Goal: Transaction & Acquisition: Purchase product/service

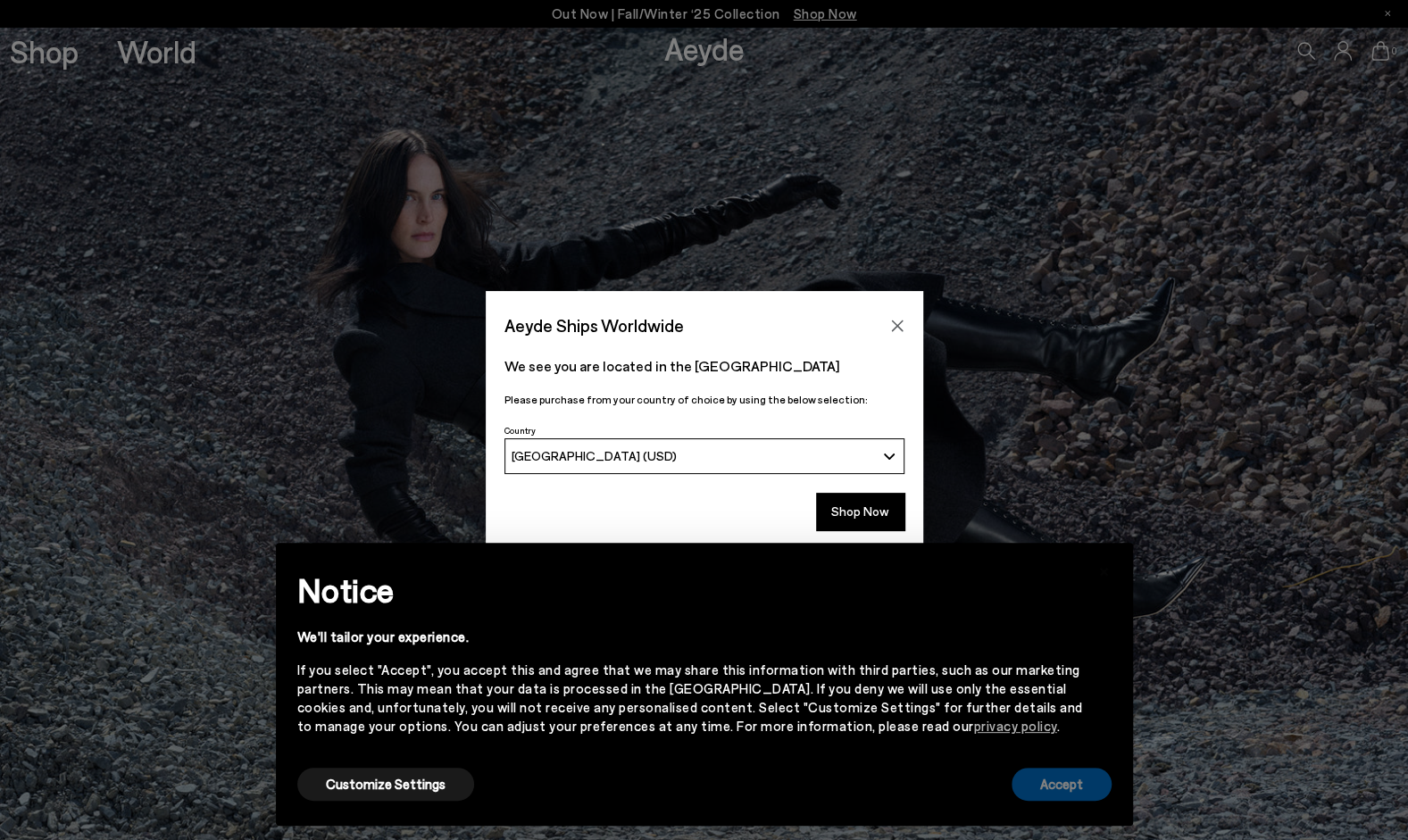
click at [1054, 789] on button "Accept" at bounding box center [1062, 784] width 100 height 33
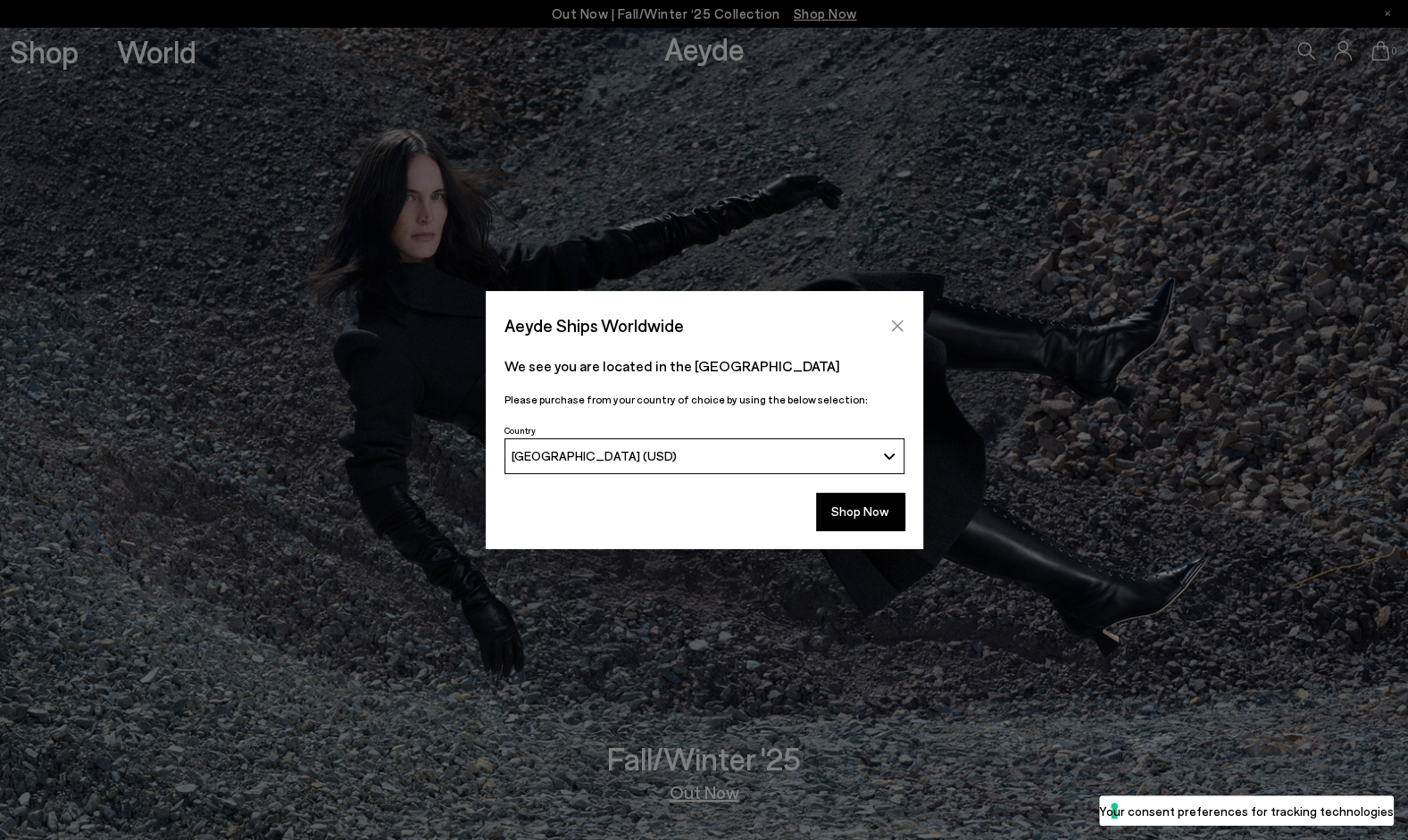
click at [897, 325] on icon "Close" at bounding box center [897, 326] width 12 height 12
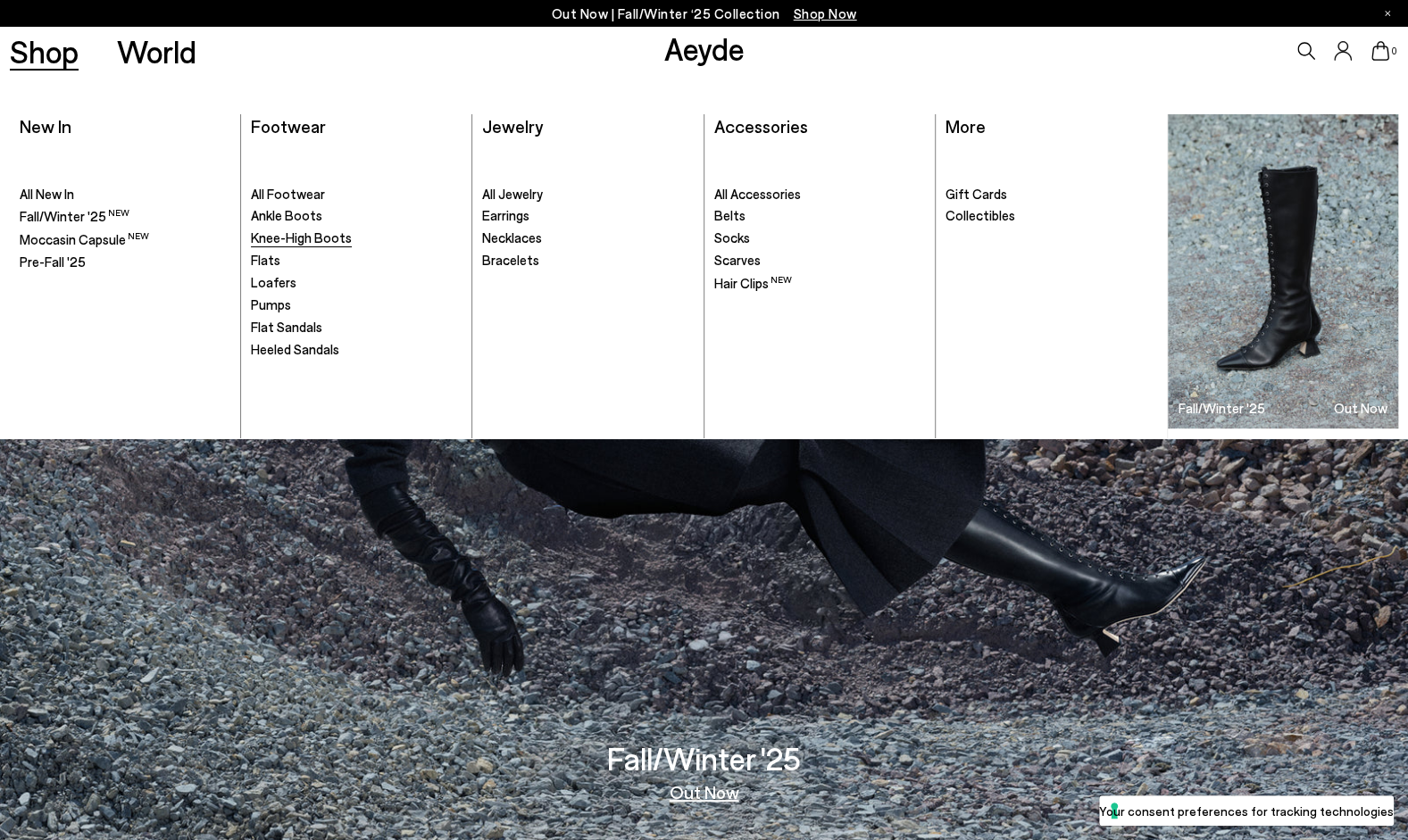
click at [293, 235] on span "Knee-High Boots" at bounding box center [302, 238] width 101 height 16
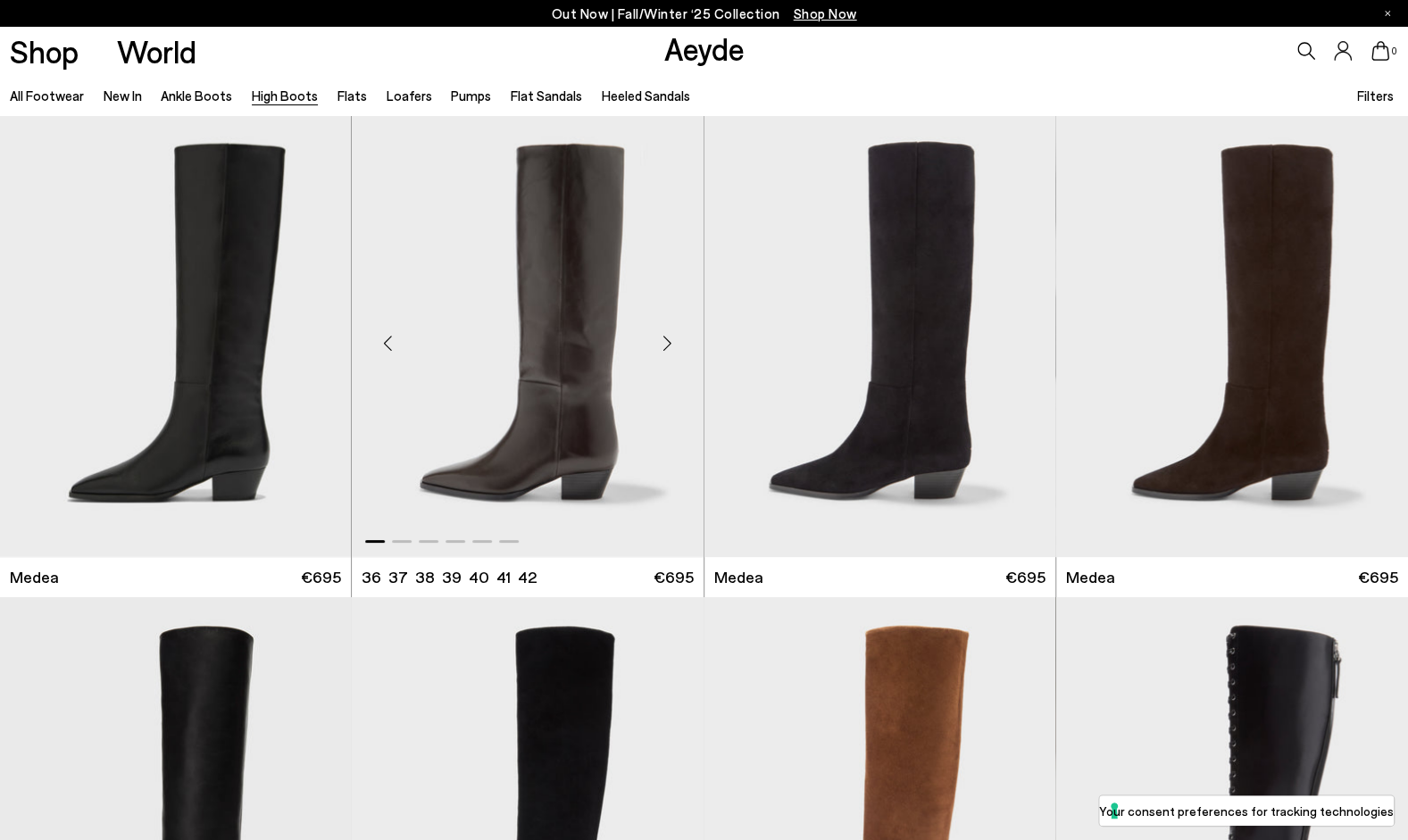
click at [670, 351] on div "Next slide" at bounding box center [667, 343] width 53 height 53
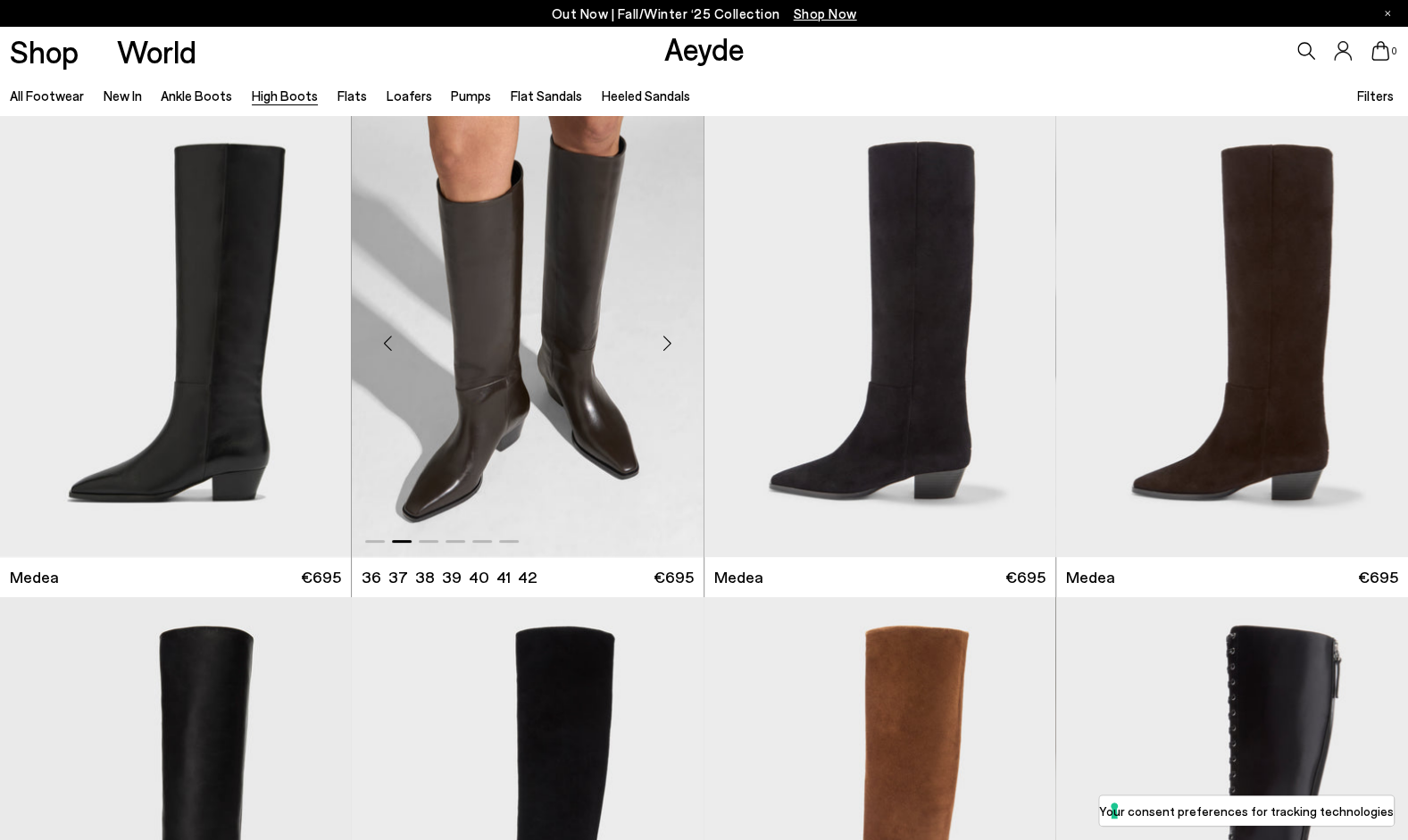
click at [670, 351] on div "Next slide" at bounding box center [667, 343] width 53 height 53
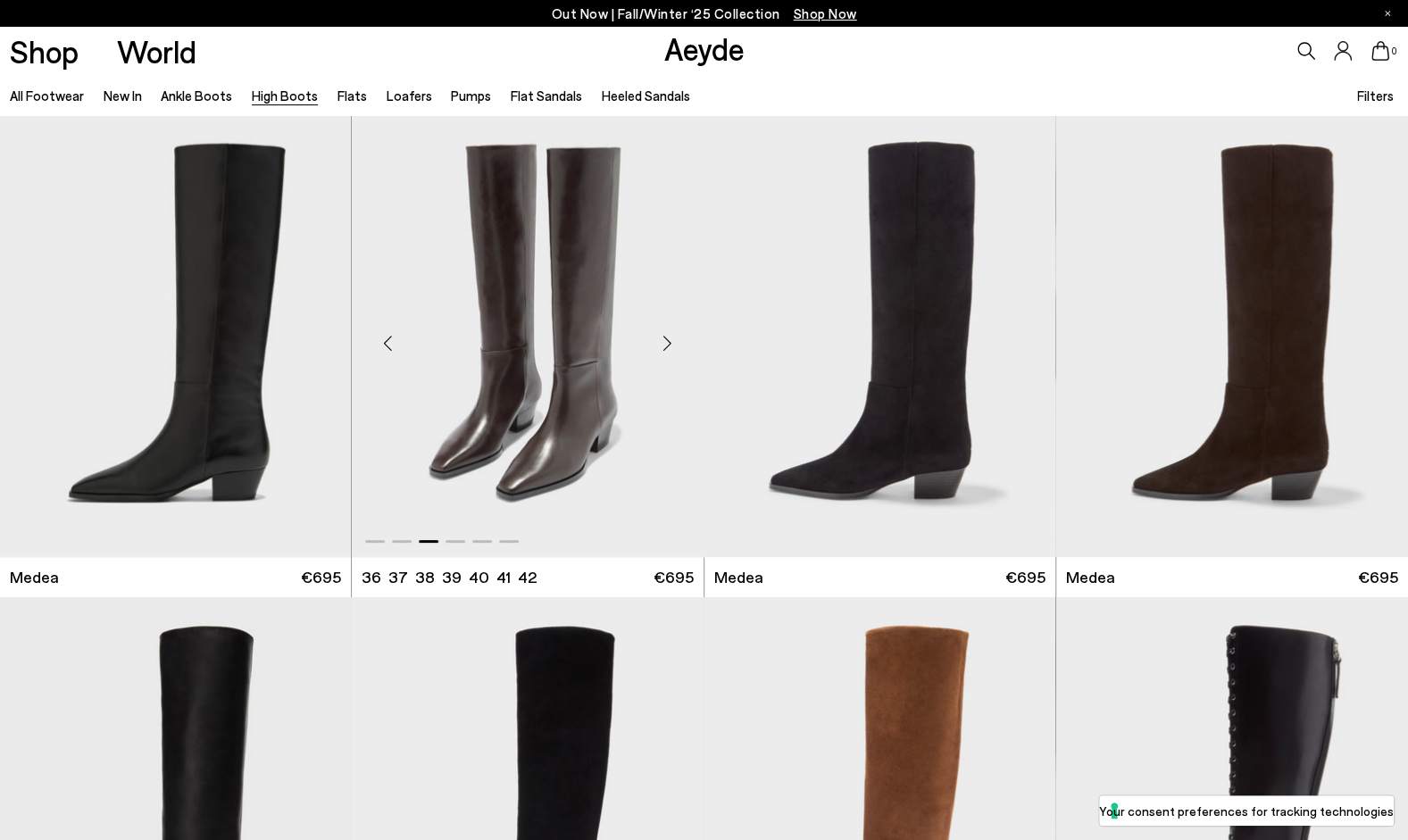
click at [670, 351] on div "Next slide" at bounding box center [667, 343] width 53 height 53
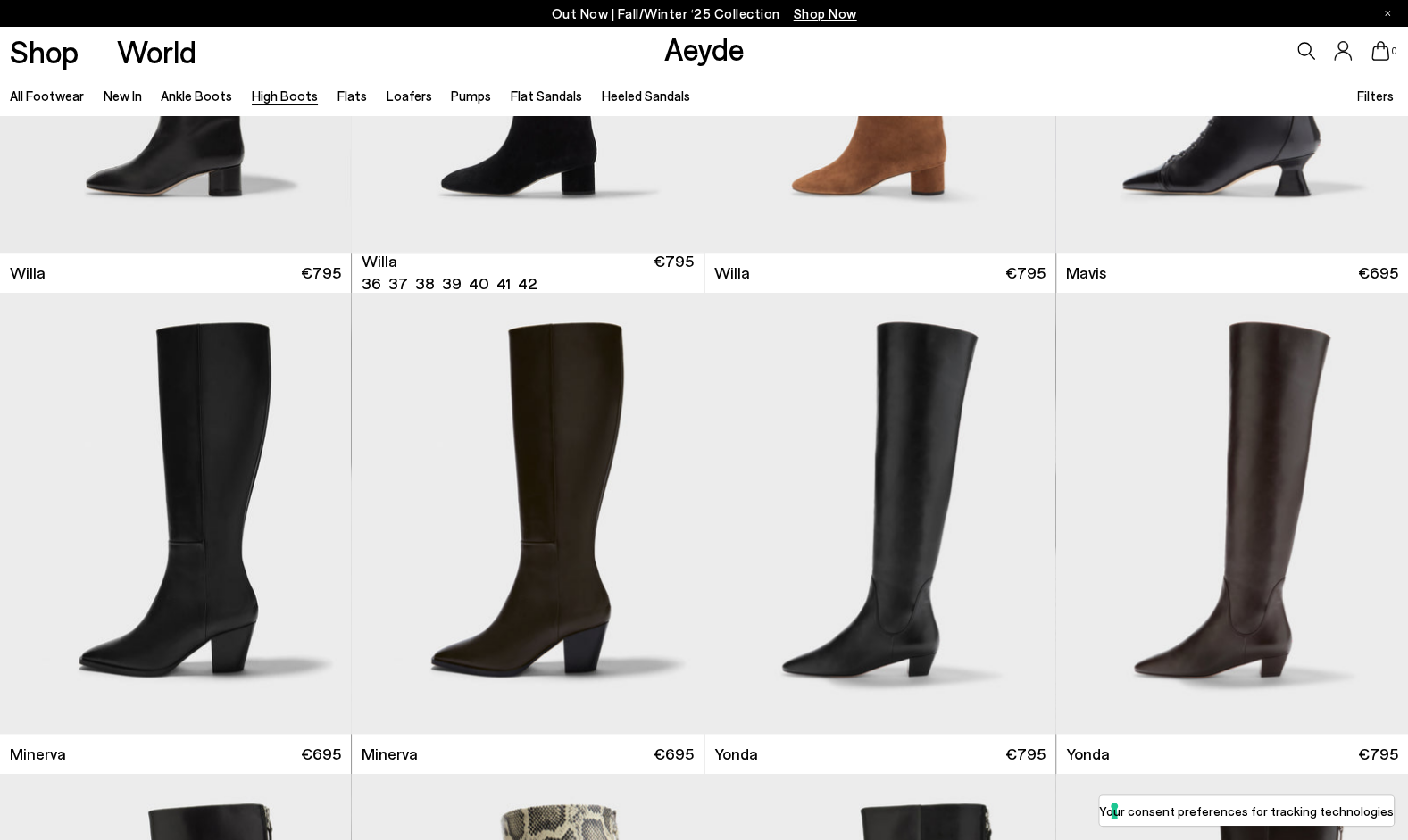
scroll to position [787, 0]
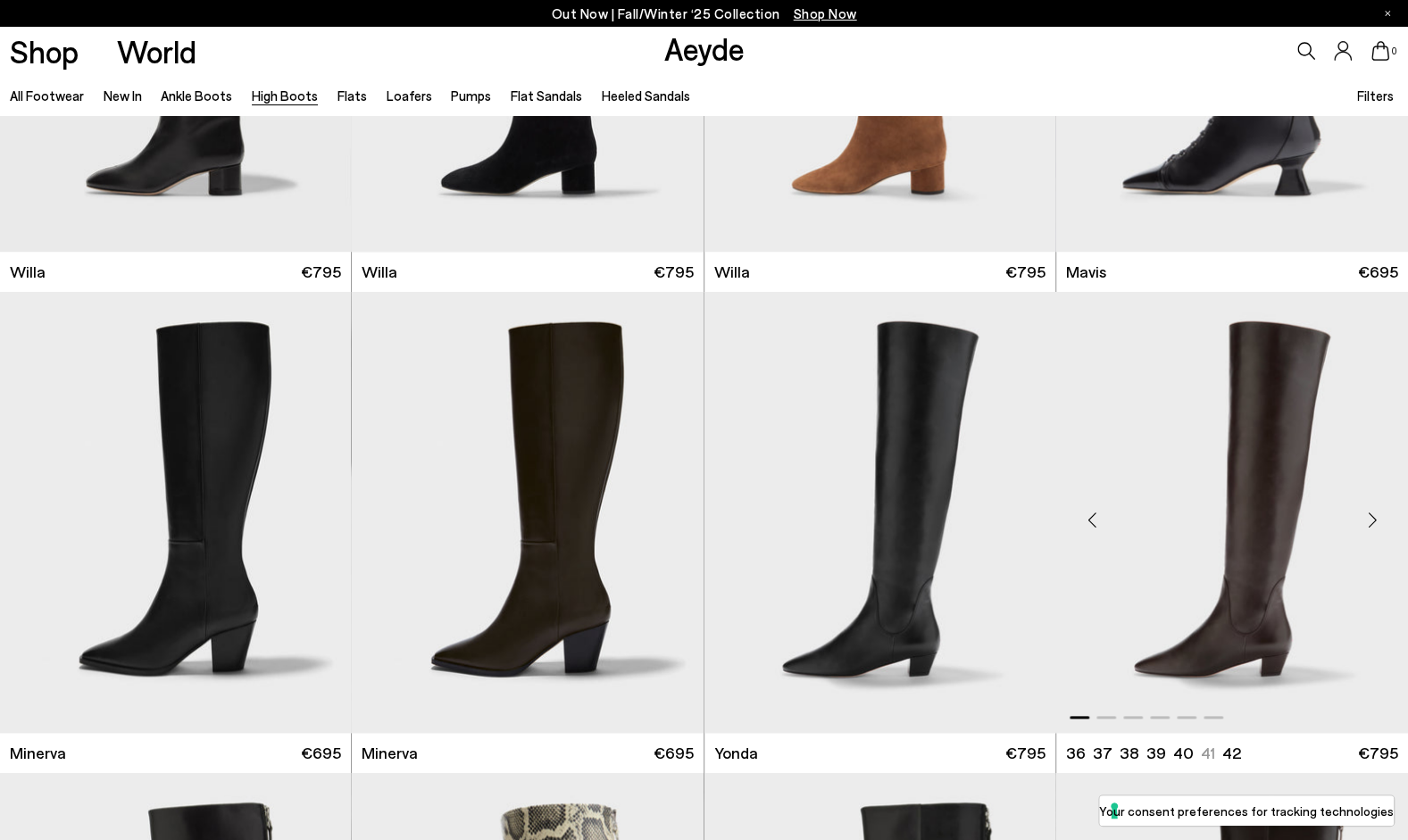
click at [1378, 512] on div "Next slide" at bounding box center [1372, 519] width 53 height 53
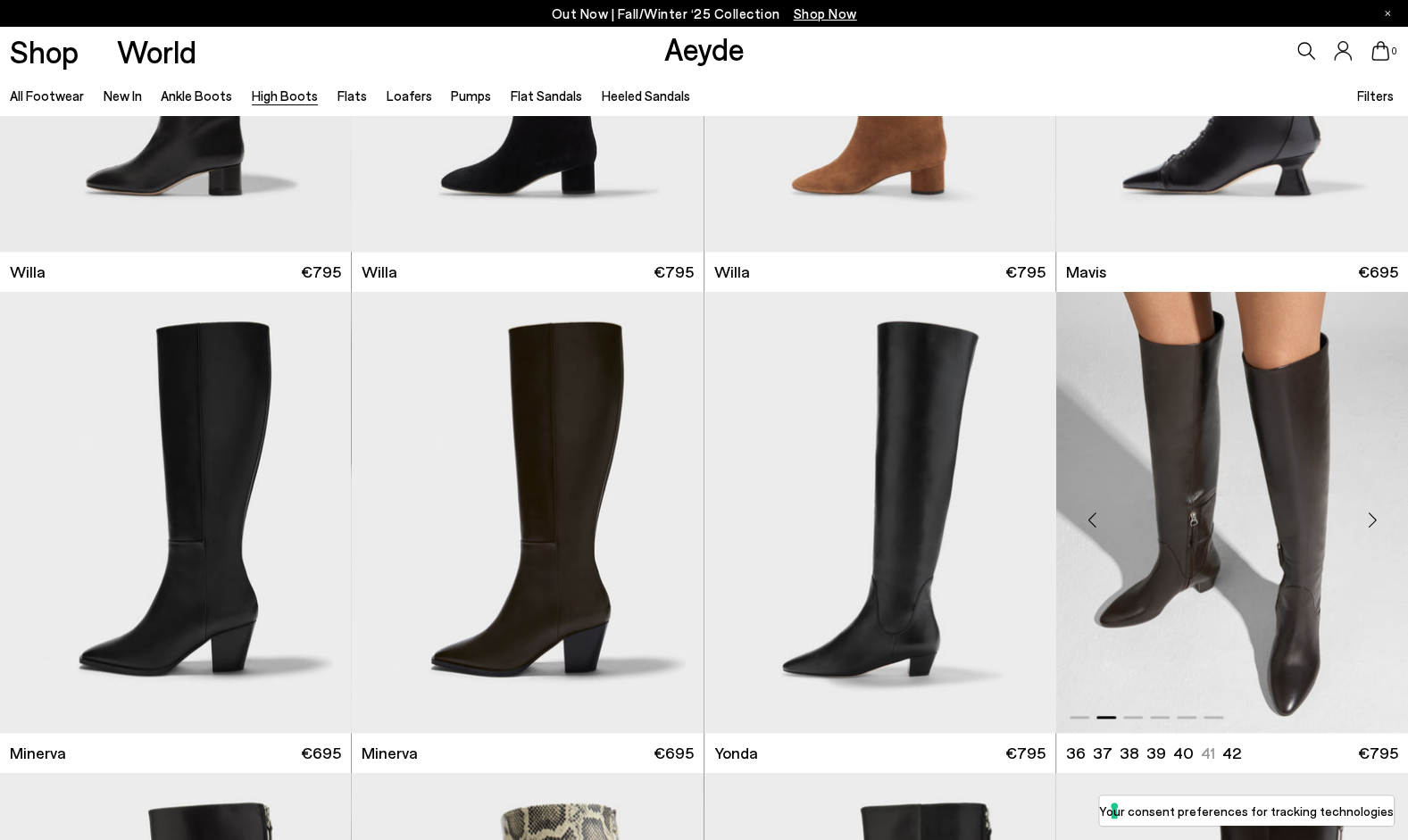
click at [1378, 512] on div "Next slide" at bounding box center [1372, 519] width 53 height 53
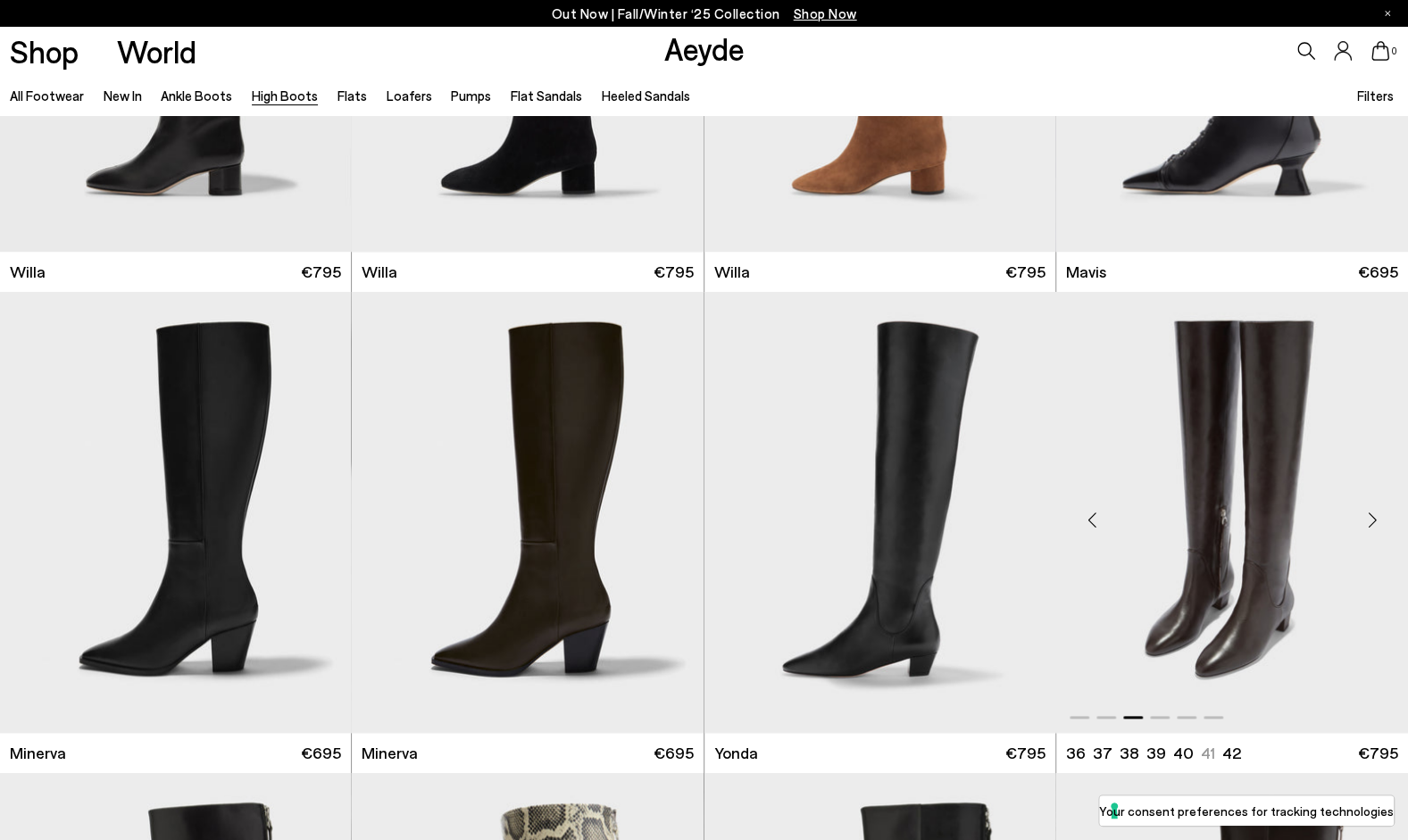
click at [1378, 512] on div "Next slide" at bounding box center [1372, 519] width 53 height 53
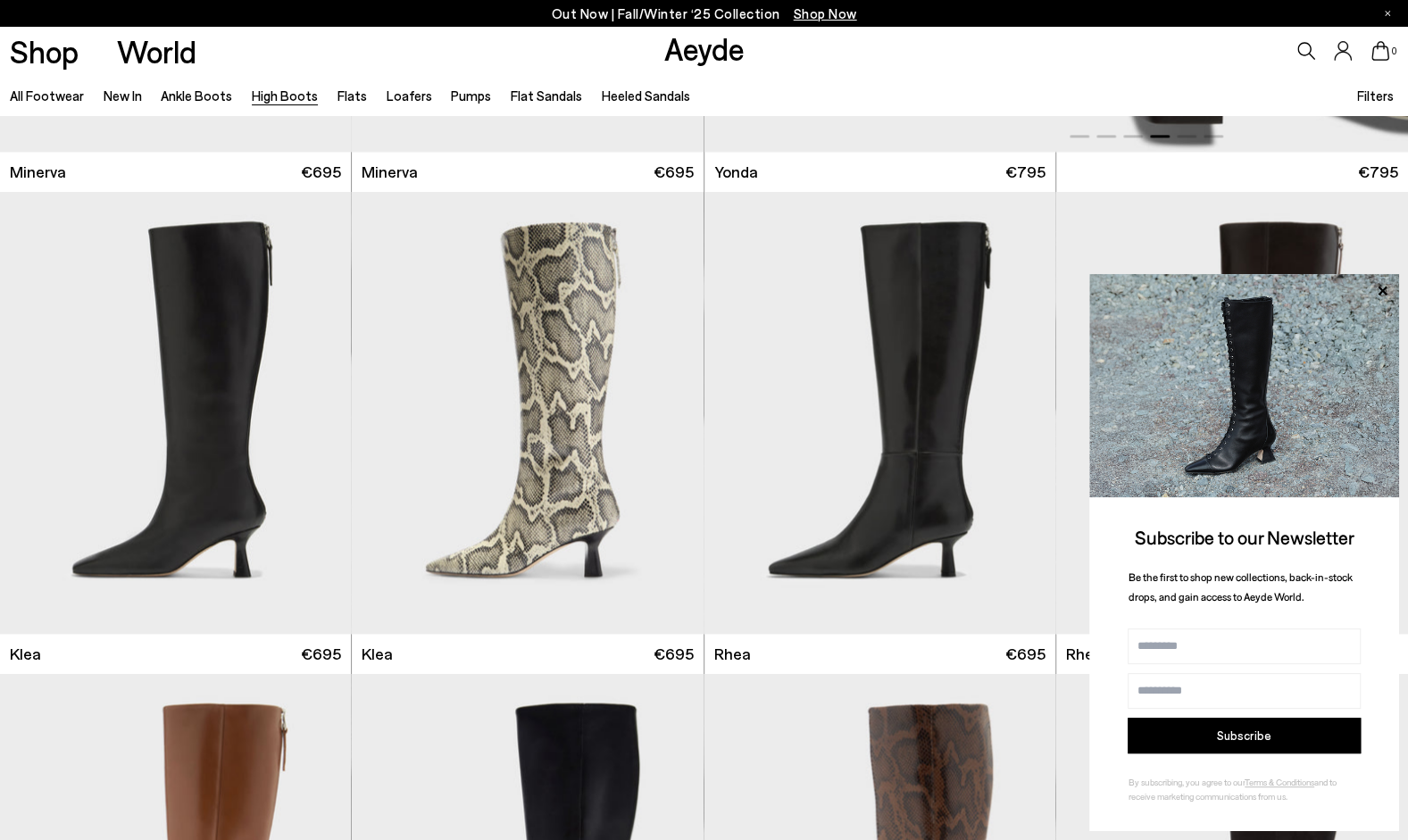
scroll to position [1373, 0]
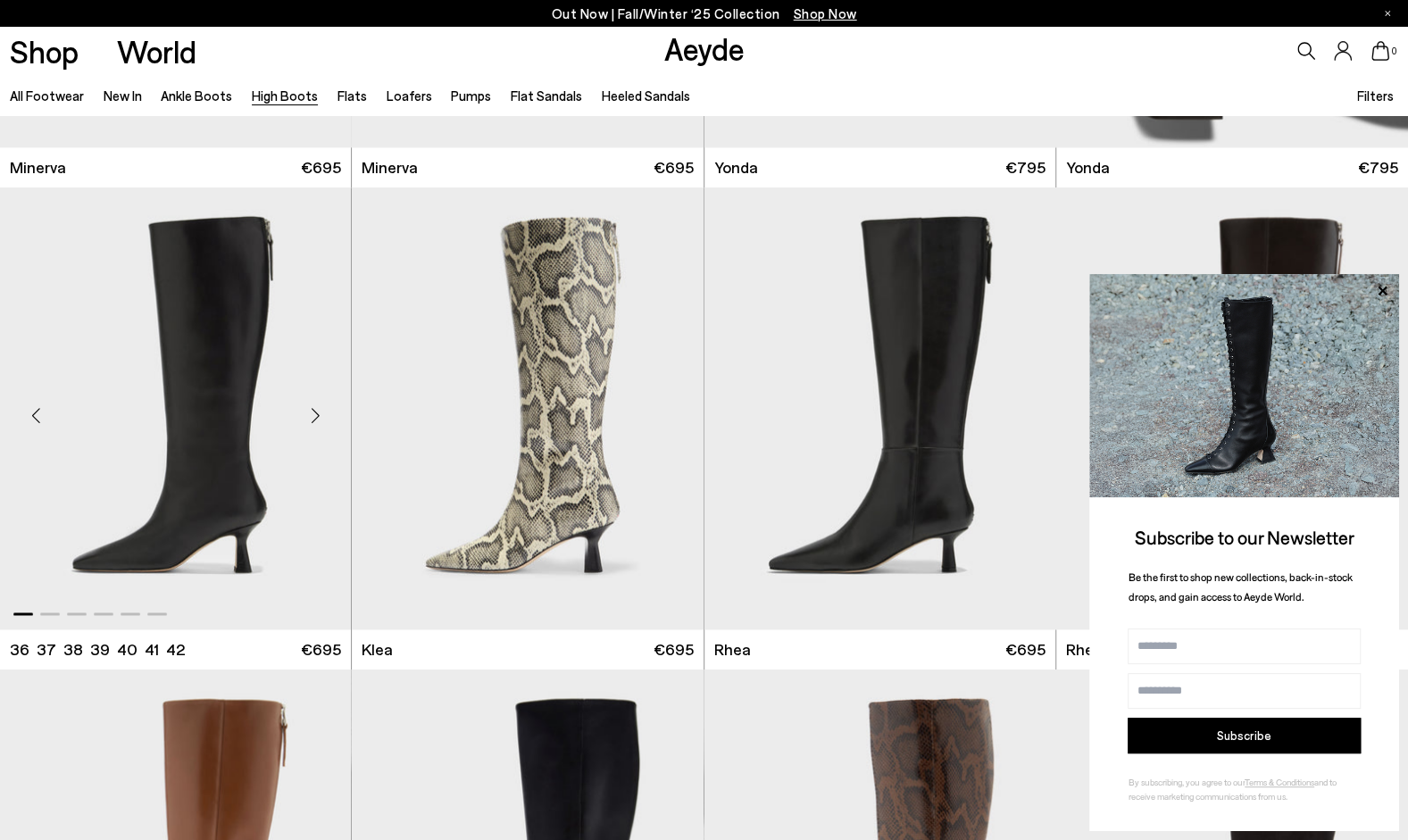
click at [326, 406] on div "Next slide" at bounding box center [315, 416] width 53 height 53
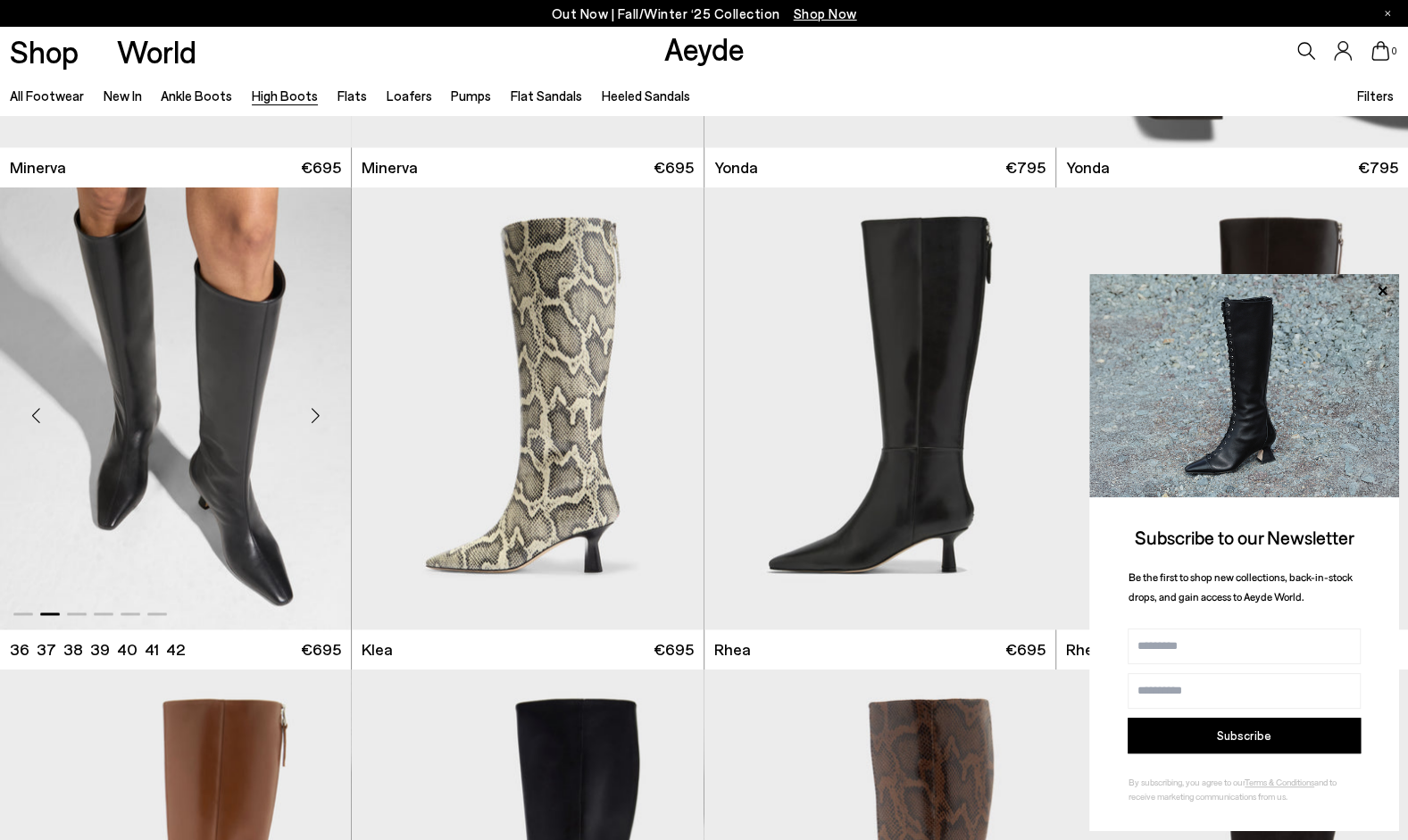
click at [326, 406] on div "Next slide" at bounding box center [315, 416] width 53 height 53
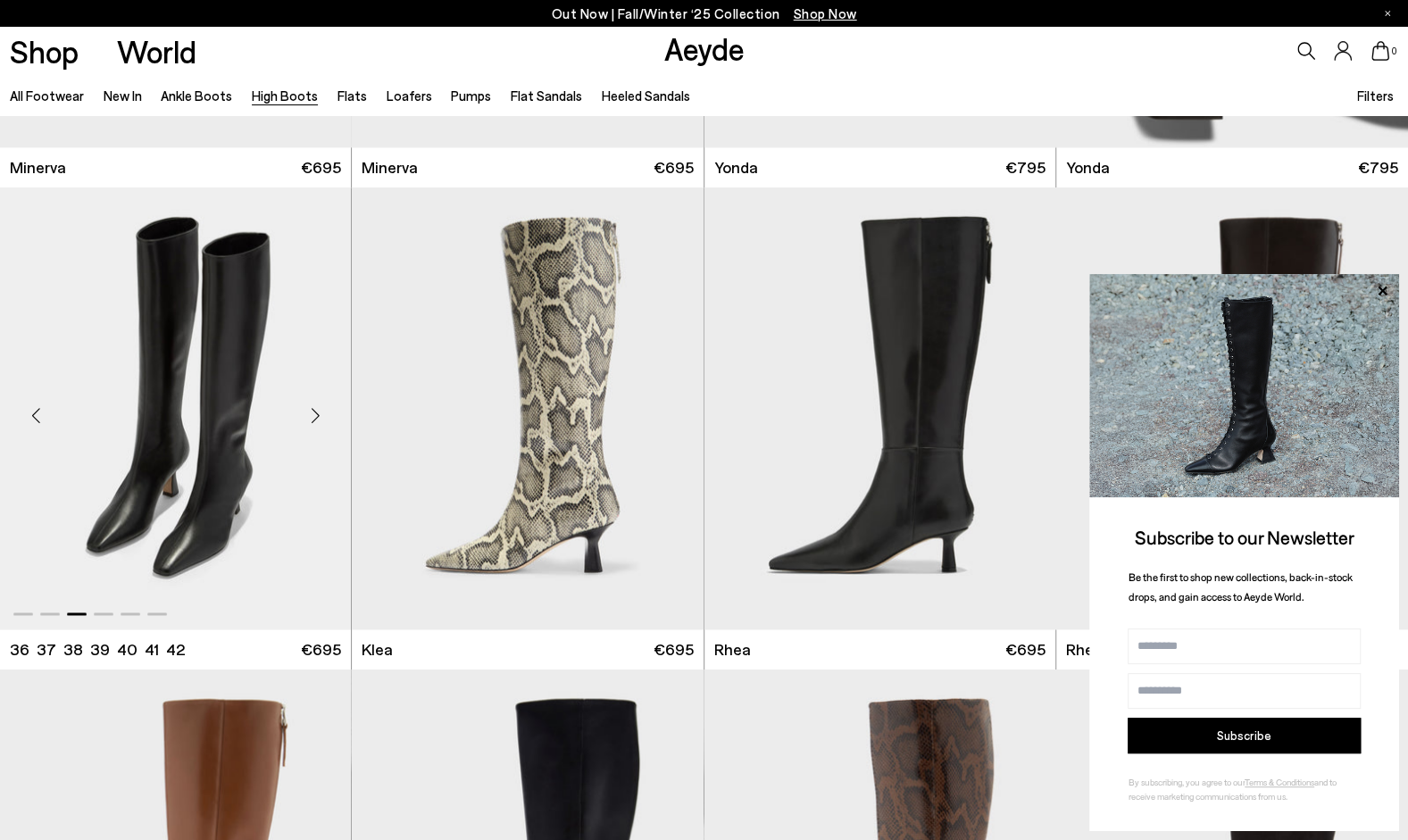
click at [326, 406] on div "Next slide" at bounding box center [315, 416] width 53 height 53
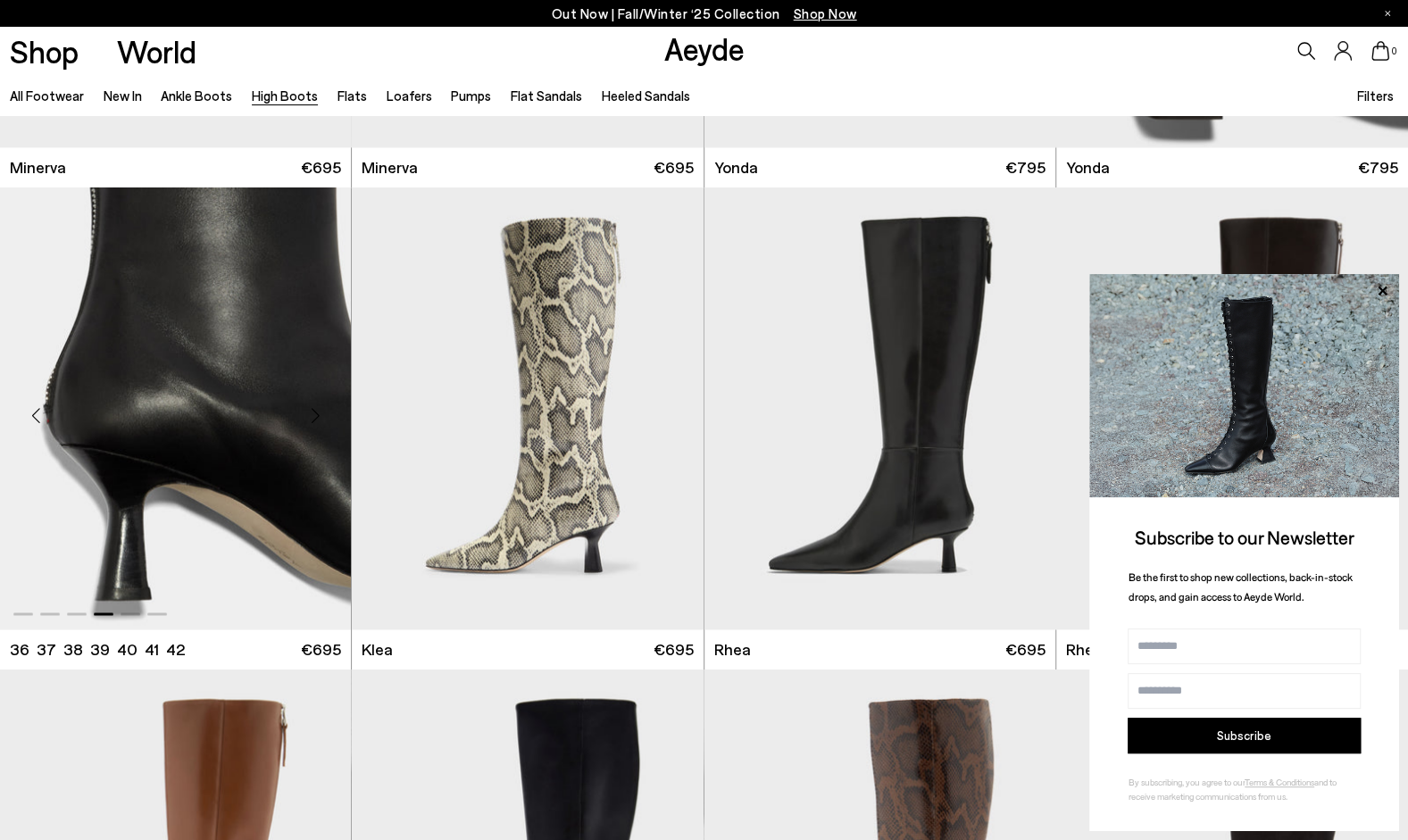
click at [326, 406] on div "Next slide" at bounding box center [315, 416] width 53 height 53
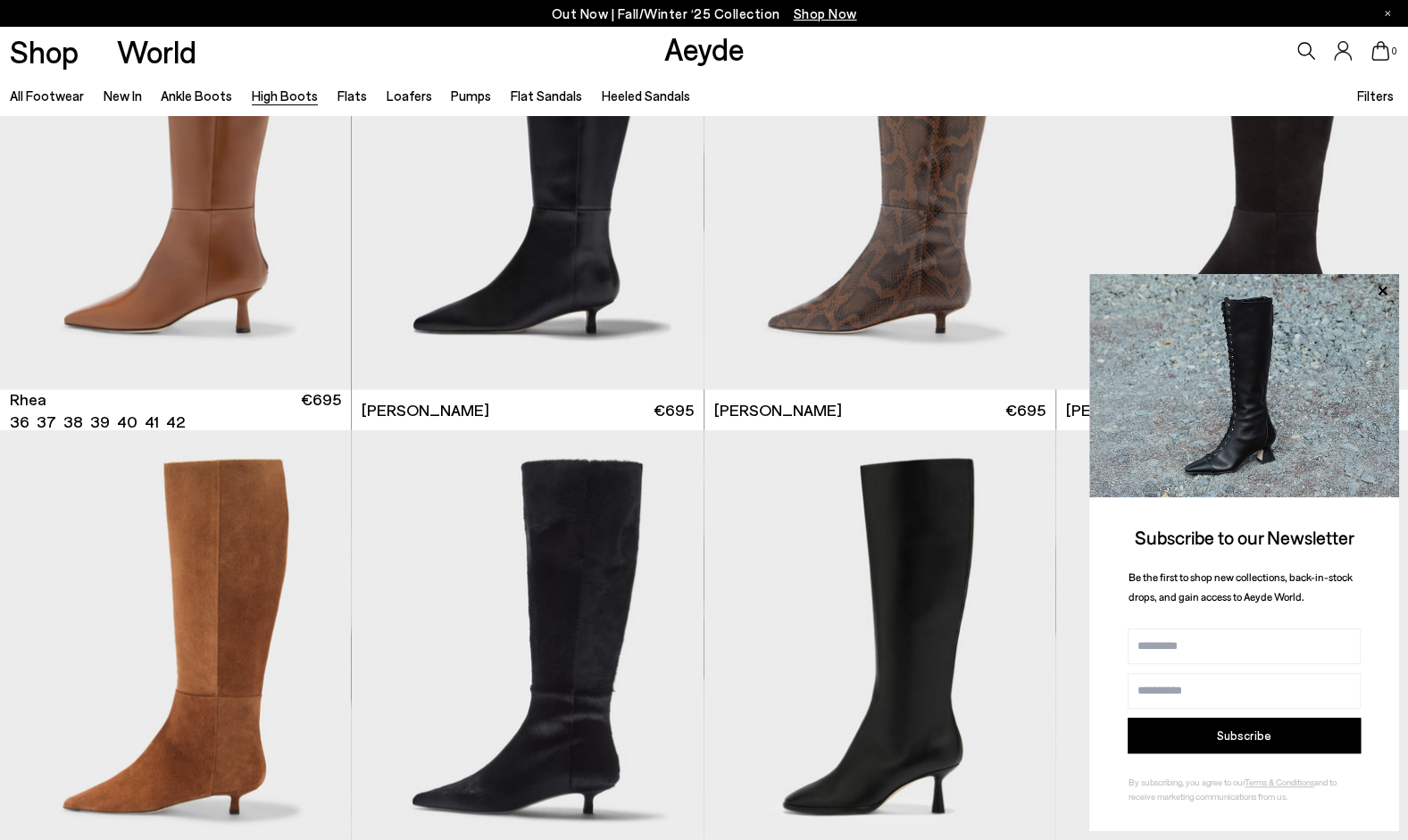
scroll to position [2096, 0]
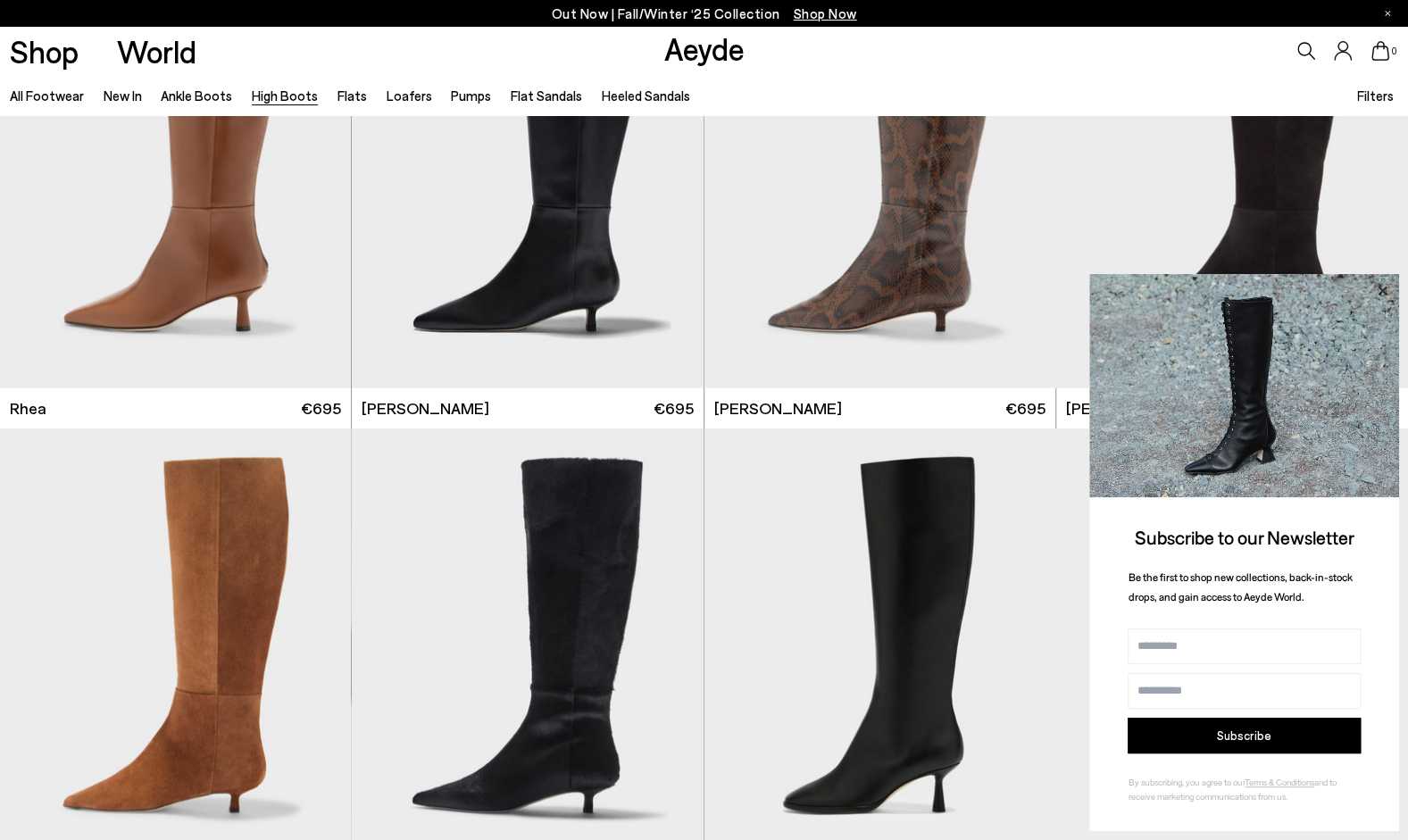
click at [1376, 292] on icon at bounding box center [1383, 291] width 24 height 24
